Goal: Task Accomplishment & Management: Manage account settings

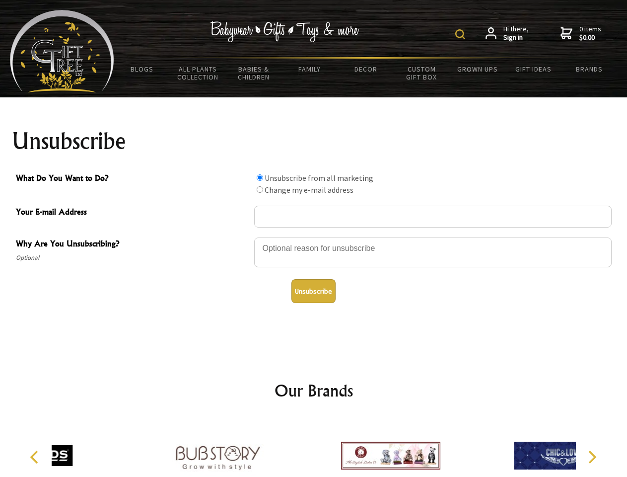
click at [462, 34] on img at bounding box center [460, 34] width 10 height 10
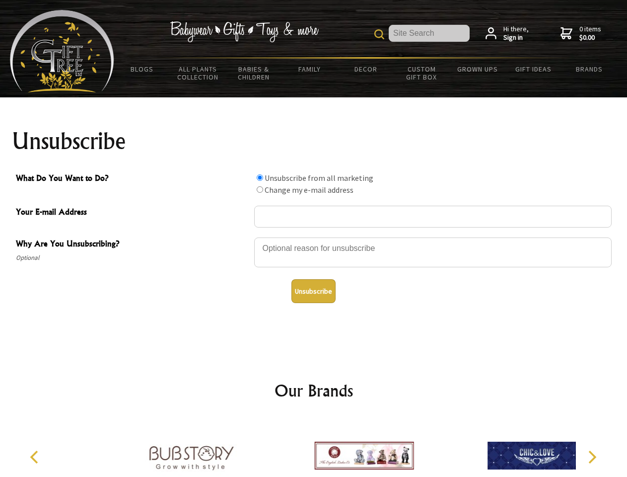
click at [314, 237] on div at bounding box center [433, 253] width 358 height 35
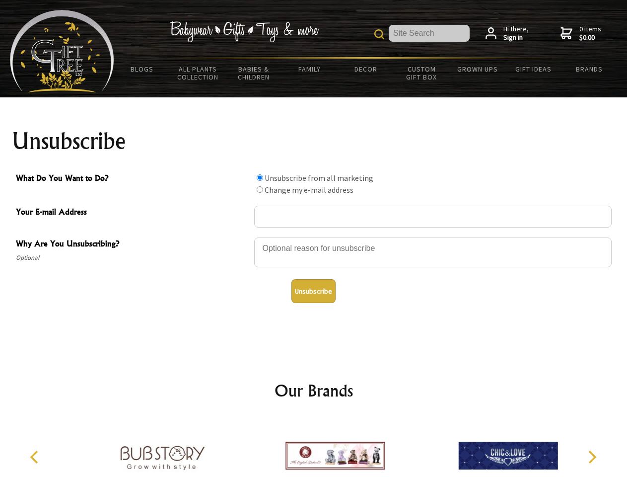
click at [260, 177] on input "What Do You Want to Do?" at bounding box center [260, 177] width 6 height 6
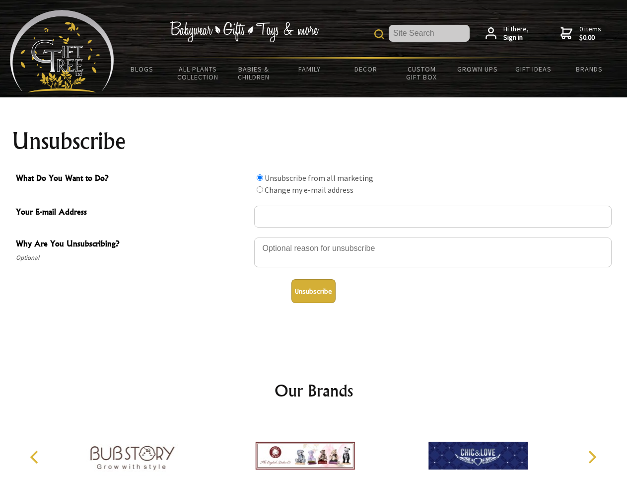
click at [260, 189] on input "What Do You Want to Do?" at bounding box center [260, 189] width 6 height 6
radio input "true"
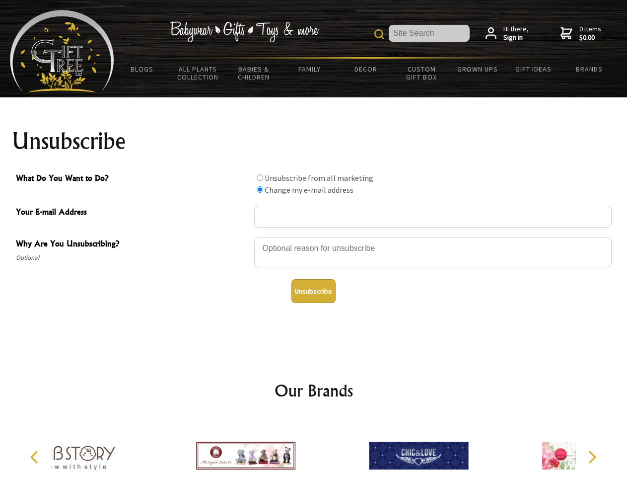
click at [313, 291] on button "Unsubscribe" at bounding box center [314, 291] width 44 height 24
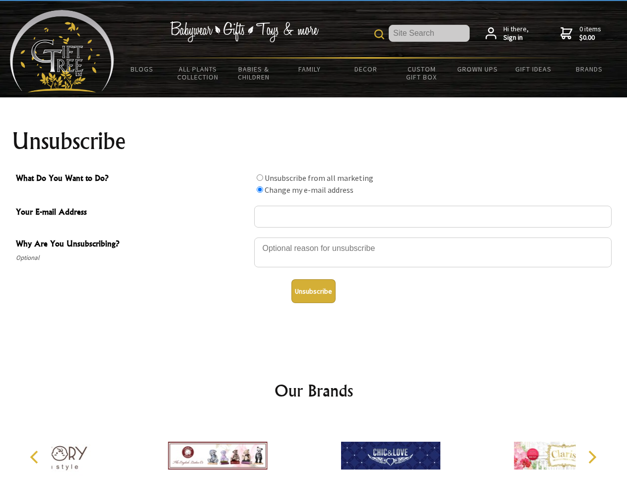
click at [314, 447] on div at bounding box center [390, 456] width 173 height 77
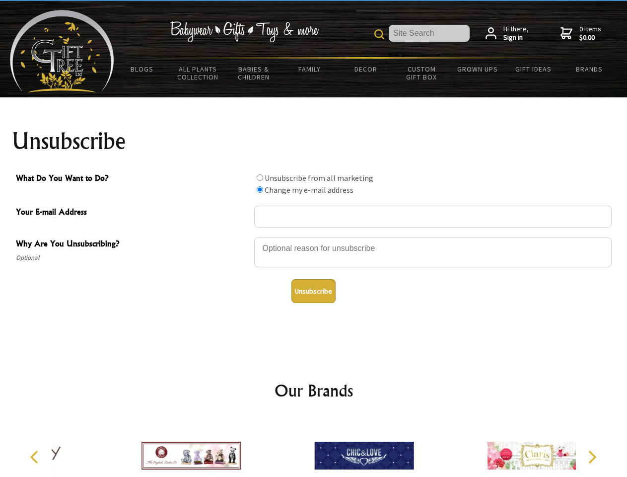
click at [36, 457] on icon "Previous" at bounding box center [35, 456] width 13 height 13
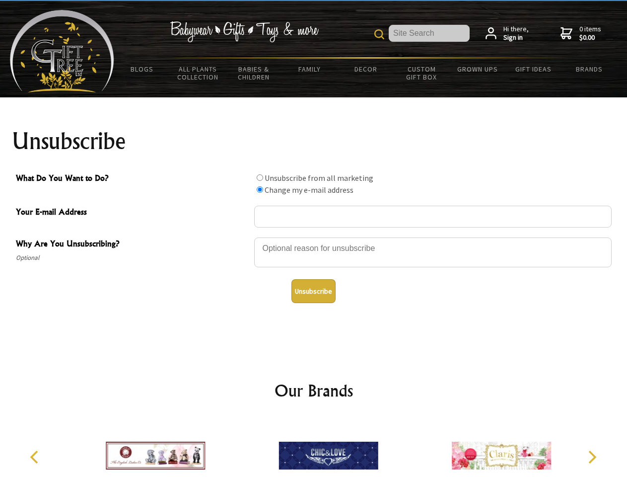
click at [592, 457] on icon "Next" at bounding box center [591, 456] width 13 height 13
